Goal: Task Accomplishment & Management: Complete application form

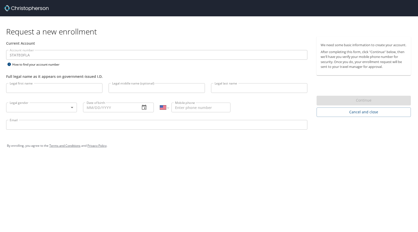
select select "US"
click at [21, 88] on input "Legal first name" at bounding box center [54, 88] width 96 height 10
type input "[PERSON_NAME]"
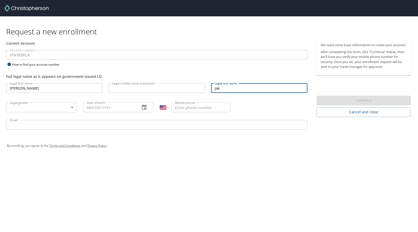
type input "Jak"
click at [73, 108] on body "Request a new enrollment Current Account Account number STATEOFLA Account numbe…" at bounding box center [209, 116] width 418 height 232
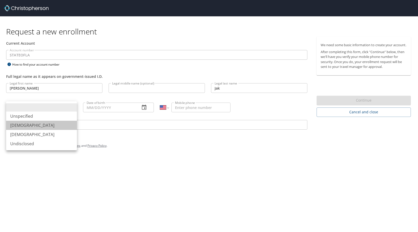
click at [19, 125] on li "[DEMOGRAPHIC_DATA]" at bounding box center [41, 125] width 71 height 9
type input "[DEMOGRAPHIC_DATA]"
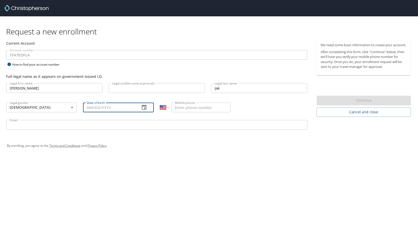
click at [97, 109] on input "Date of birth" at bounding box center [109, 108] width 53 height 10
type input "[DATE]"
click at [179, 109] on input "Mobile phone" at bounding box center [201, 108] width 59 height 10
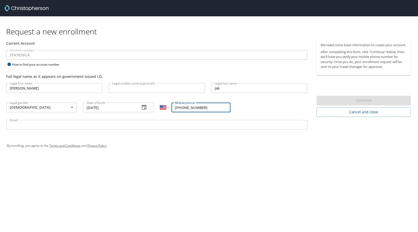
type input "[PHONE_NUMBER]"
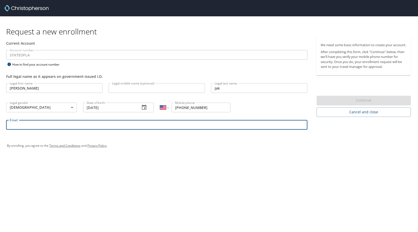
click at [29, 127] on input "Email" at bounding box center [157, 125] width 302 height 10
type input "[PERSON_NAME][EMAIL_ADDRESS][DOMAIN_NAME]"
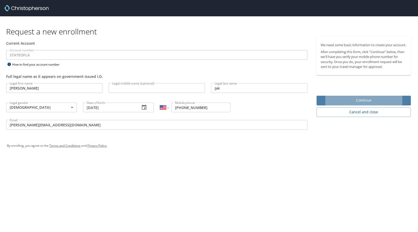
click at [347, 104] on span "Continue" at bounding box center [364, 100] width 86 height 6
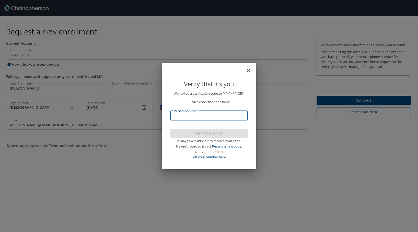
click at [177, 116] on input "Verification code" at bounding box center [209, 116] width 77 height 10
type input "950856"
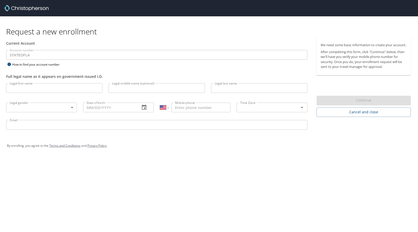
select select "US"
click at [24, 90] on input "Legal first name" at bounding box center [54, 88] width 96 height 10
type input "[PERSON_NAME]"
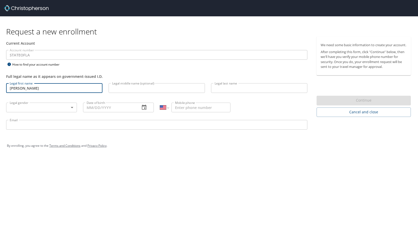
type input "Jak"
type input "[DEMOGRAPHIC_DATA]"
type input "[DATE]"
type input "[PHONE_NUMBER]"
type input "[PERSON_NAME][EMAIL_ADDRESS][DOMAIN_NAME]"
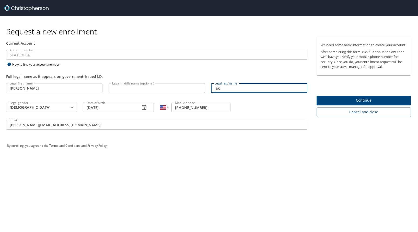
click at [225, 89] on input "Jak" at bounding box center [259, 88] width 96 height 10
type input "Jakymec"
click at [128, 138] on div "By enrolling, you agree to the Terms and Conditions and Privacy Policy ." at bounding box center [209, 146] width 412 height 23
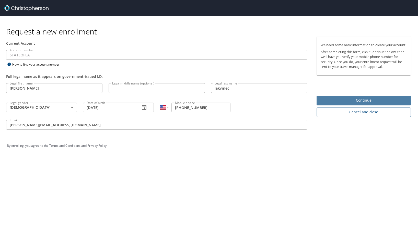
click at [358, 104] on span "Continue" at bounding box center [364, 100] width 86 height 6
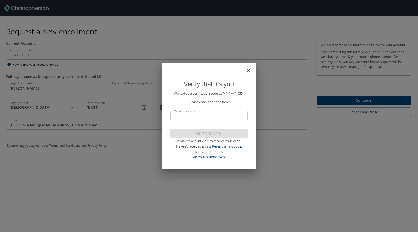
click at [188, 117] on input "Verification code" at bounding box center [209, 116] width 77 height 10
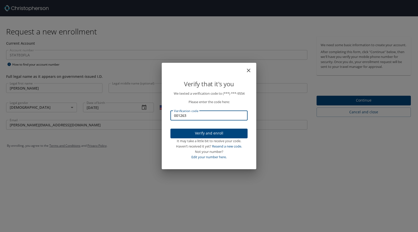
type input "001263"
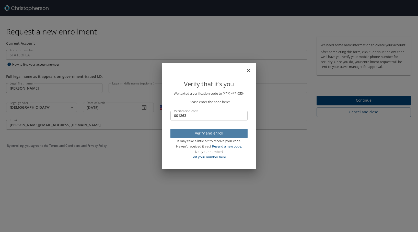
click at [206, 133] on span "Verify and enroll" at bounding box center [209, 133] width 69 height 6
click at [130, 28] on div "Verify that it's you We texted a verification code to (***) ***- 9554 Please en…" at bounding box center [209, 116] width 418 height 232
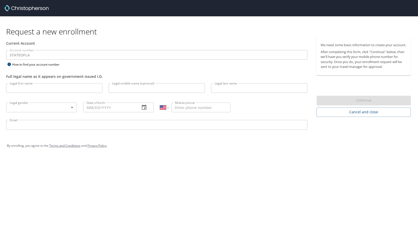
select select "US"
